Goal: Information Seeking & Learning: Learn about a topic

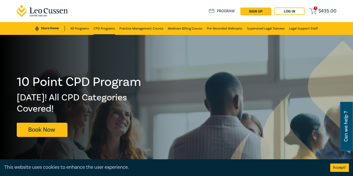
click at [95, 28] on link "CPD Programs" at bounding box center [103, 28] width 21 height 13
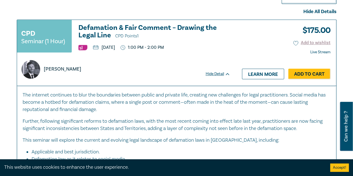
click at [121, 27] on h3 "Defamation & Fair Comment – Drawing the Legal Line CPD Points 1" at bounding box center [154, 32] width 152 height 16
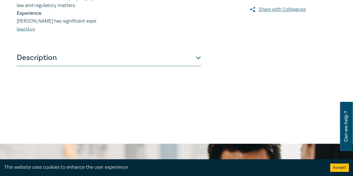
scroll to position [167, 0]
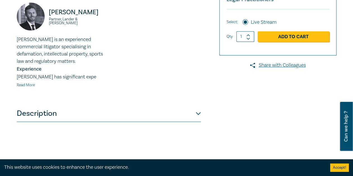
click at [29, 87] on link "Read More" at bounding box center [26, 85] width 18 height 5
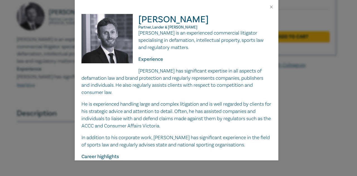
click at [276, 8] on div at bounding box center [177, 7] width 204 height 14
click at [271, 7] on button "Close" at bounding box center [271, 6] width 5 height 5
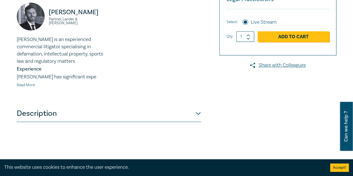
click at [29, 86] on link "Read More" at bounding box center [26, 85] width 18 height 5
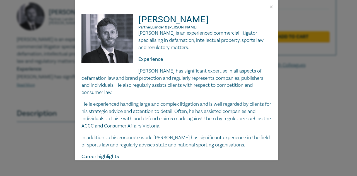
click at [37, 71] on div "[PERSON_NAME] Partner, [PERSON_NAME] & [PERSON_NAME] is an experienced commerci…" at bounding box center [178, 88] width 357 height 176
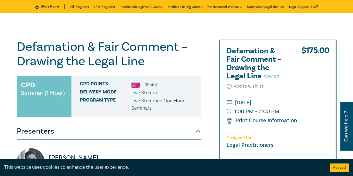
scroll to position [0, 0]
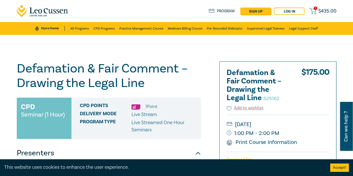
click at [48, 27] on link "Store Home" at bounding box center [49, 28] width 29 height 5
